Goal: Task Accomplishment & Management: Manage account settings

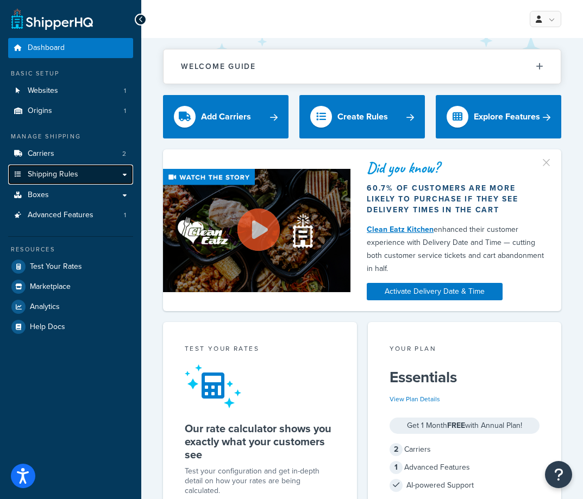
click at [54, 178] on span "Shipping Rules" at bounding box center [53, 174] width 51 height 9
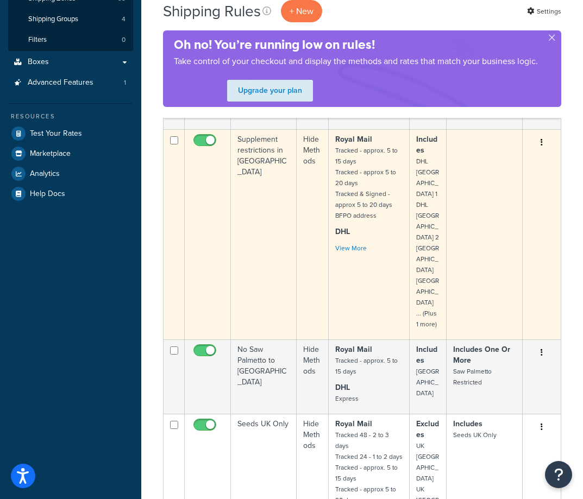
scroll to position [217, 0]
click at [317, 169] on td "Hide Methods" at bounding box center [313, 234] width 32 height 210
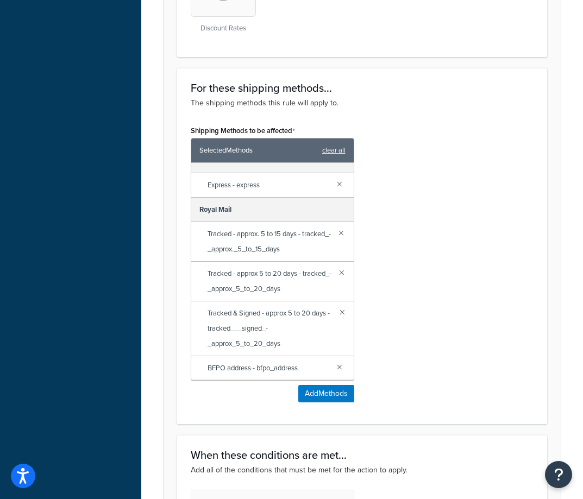
scroll to position [598, 0]
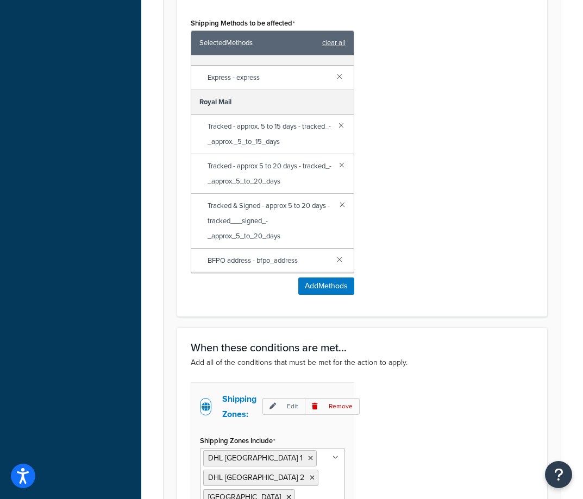
click at [295, 489] on li "USA" at bounding box center [249, 497] width 92 height 16
click at [291, 494] on icon at bounding box center [288, 497] width 5 height 7
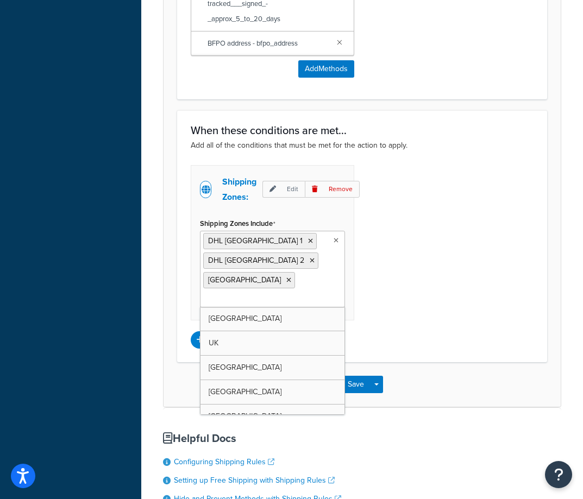
scroll to position [1001, 0]
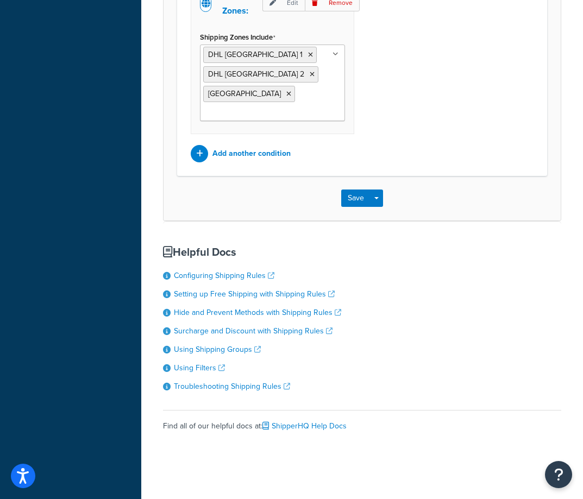
click at [423, 344] on li "Using Shipping Groups" at bounding box center [362, 350] width 398 height 12
click at [355, 186] on div "Save Save Dropdown Save and Edit Save and Duplicate Save and Create New" at bounding box center [362, 198] width 397 height 45
click at [355, 190] on button "Save" at bounding box center [355, 198] width 29 height 17
